Goal: Use online tool/utility: Utilize a website feature to perform a specific function

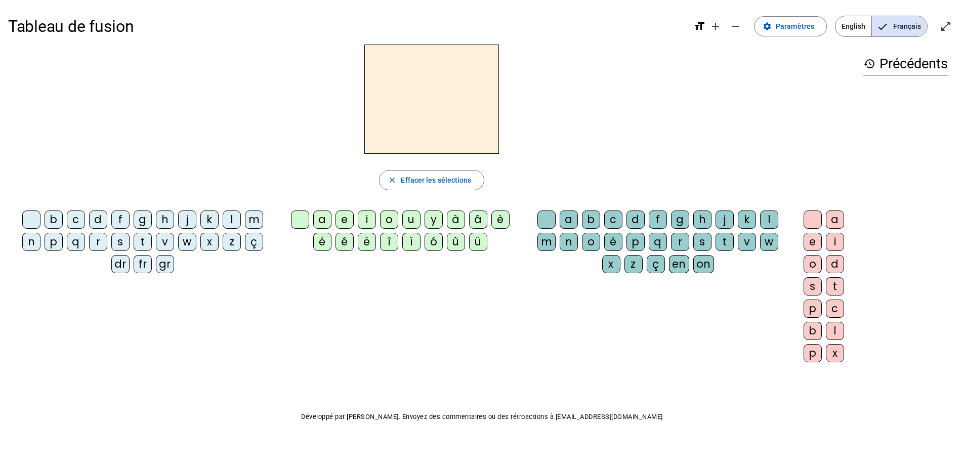
click at [121, 216] on div "f" at bounding box center [120, 220] width 18 height 18
click at [343, 244] on div "ê" at bounding box center [345, 242] width 18 height 18
click at [720, 260] on div "a b c d f g h j k l m n o é p q r s t v w x z ç en on" at bounding box center [659, 244] width 265 height 67
click at [719, 242] on div "t" at bounding box center [725, 242] width 18 height 18
click at [810, 241] on div "e" at bounding box center [813, 242] width 18 height 18
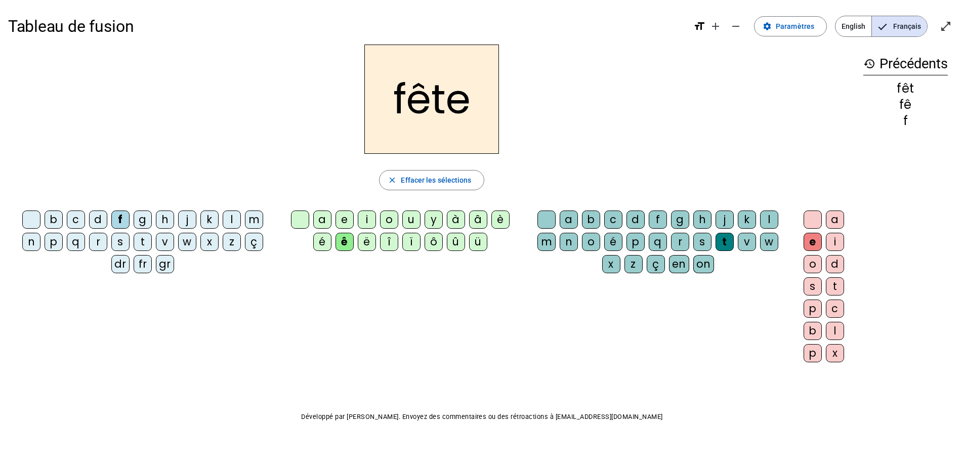
click at [142, 243] on div "t" at bounding box center [143, 242] width 18 height 18
click at [53, 221] on div "b" at bounding box center [54, 220] width 18 height 18
click at [409, 225] on div "u" at bounding box center [411, 220] width 18 height 18
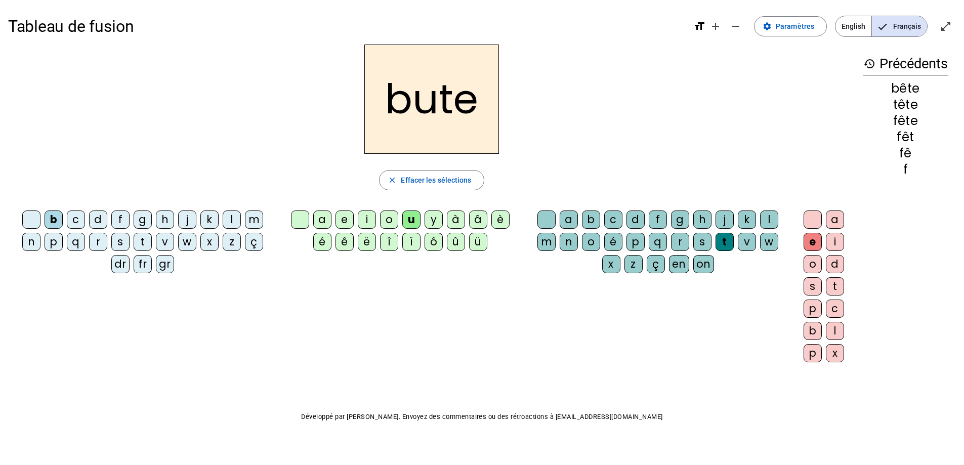
click at [702, 242] on div "s" at bounding box center [703, 242] width 18 height 18
click at [371, 220] on div "i" at bounding box center [367, 220] width 18 height 18
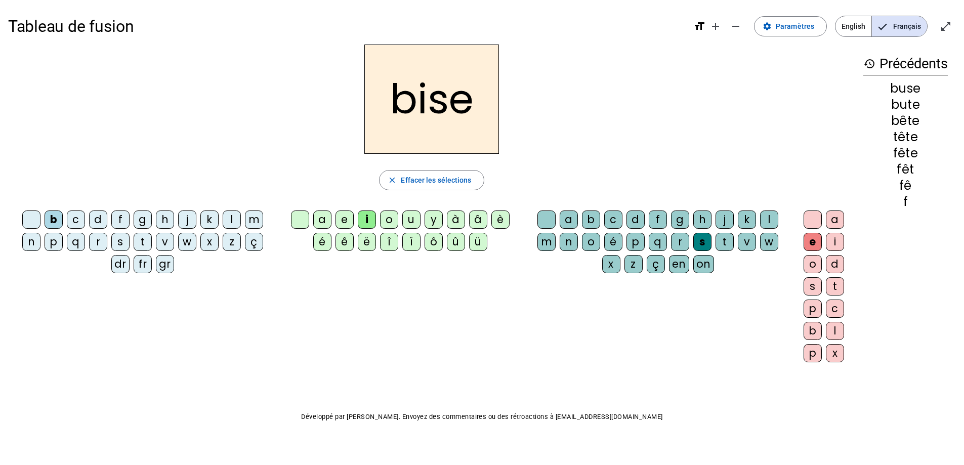
click at [323, 221] on div "a" at bounding box center [322, 220] width 18 height 18
click at [98, 246] on div "r" at bounding box center [98, 242] width 18 height 18
click at [679, 220] on div "g" at bounding box center [680, 220] width 18 height 18
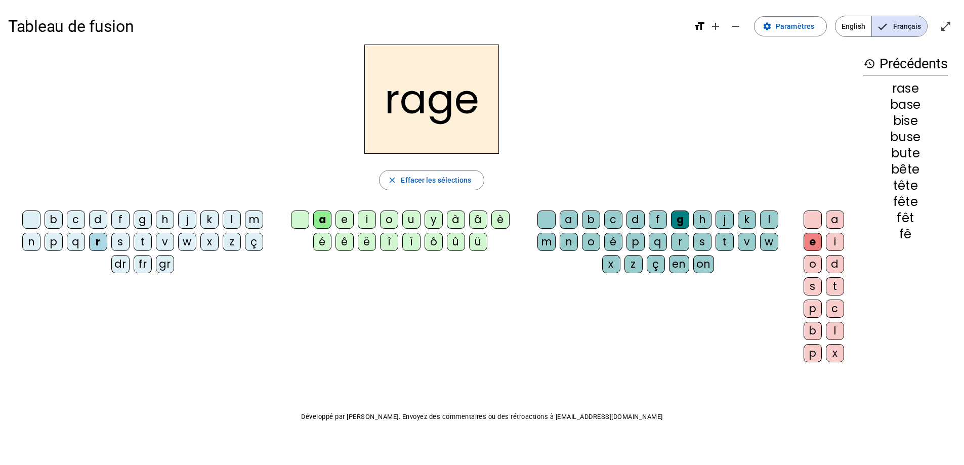
click at [52, 246] on div "p" at bounding box center [54, 242] width 18 height 18
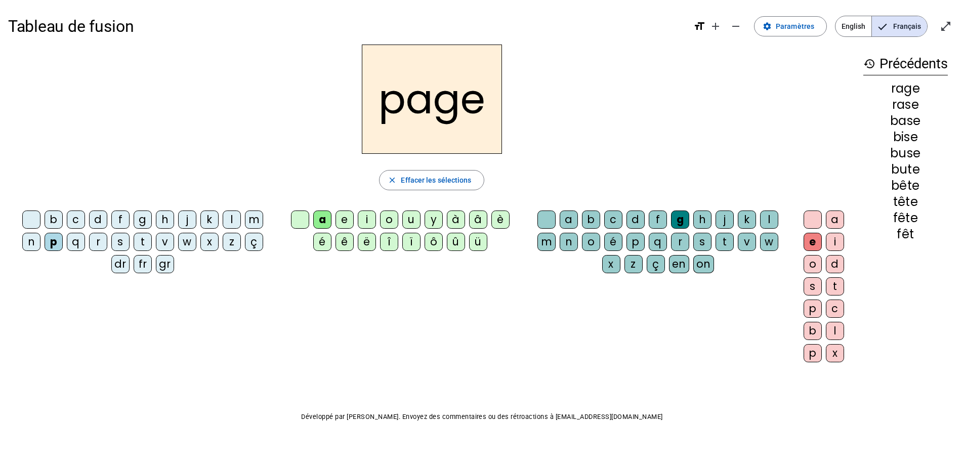
click at [746, 246] on div "v" at bounding box center [747, 242] width 18 height 18
